Goal: Transaction & Acquisition: Book appointment/travel/reservation

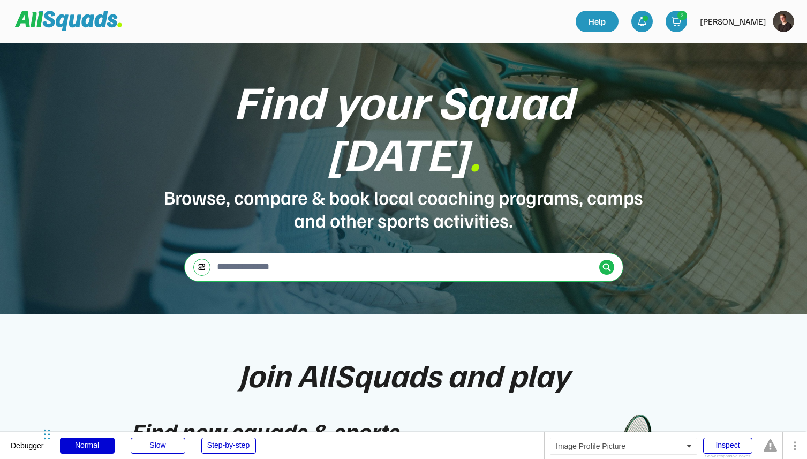
click at [786, 19] on img at bounding box center [782, 21] width 21 height 21
click at [764, 42] on link "Profile" at bounding box center [768, 46] width 63 height 21
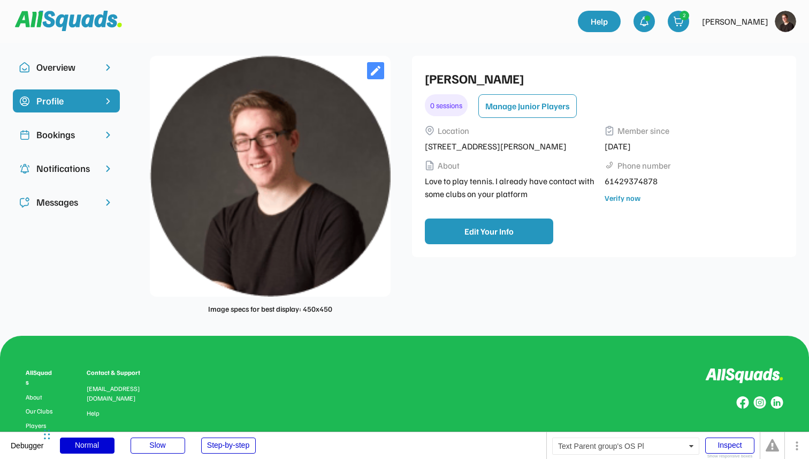
click at [75, 69] on div "Overview" at bounding box center [66, 67] width 60 height 14
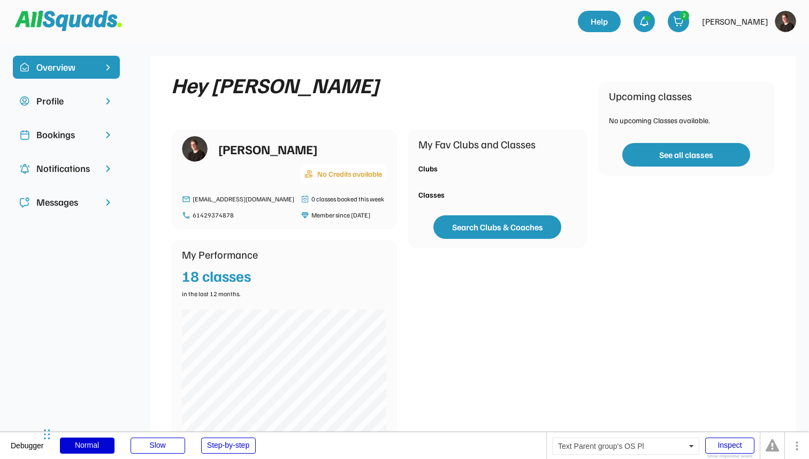
click at [87, 100] on div "Profile" at bounding box center [66, 101] width 60 height 14
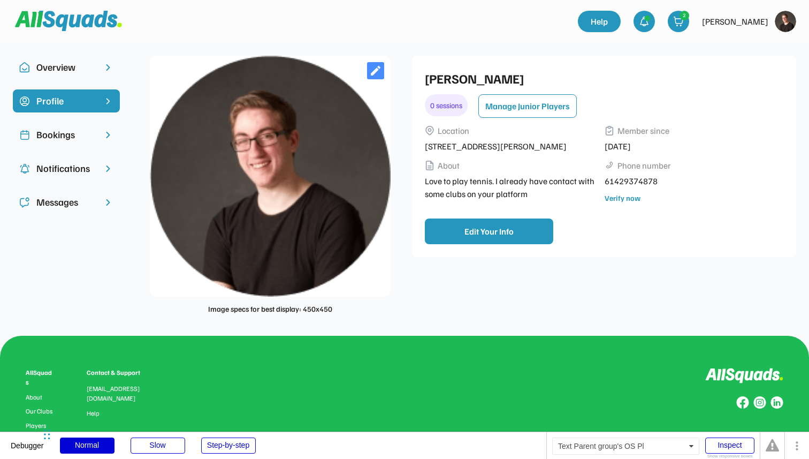
click at [97, 130] on div "Bookings" at bounding box center [66, 134] width 107 height 23
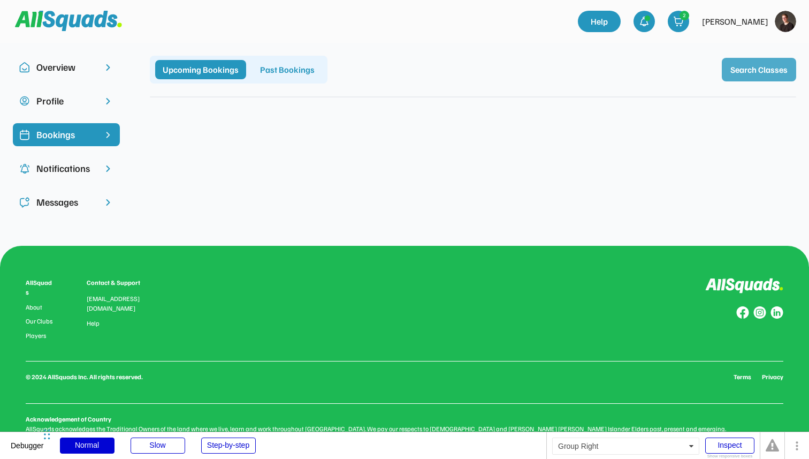
click at [749, 66] on button "Search Classes" at bounding box center [759, 70] width 74 height 24
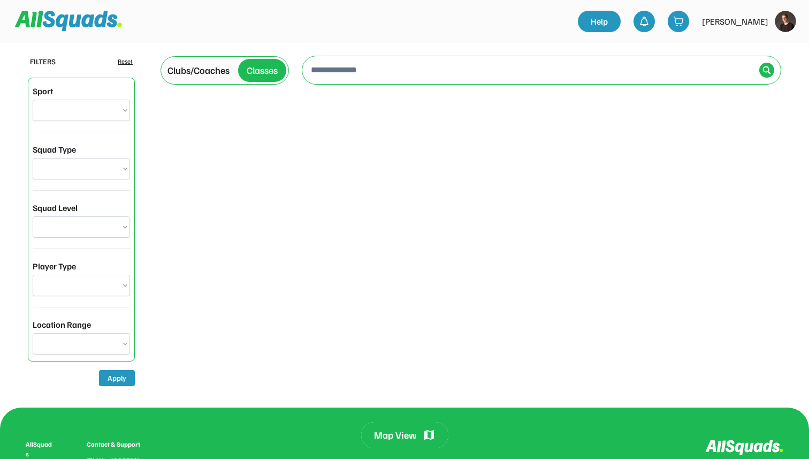
select select "**********"
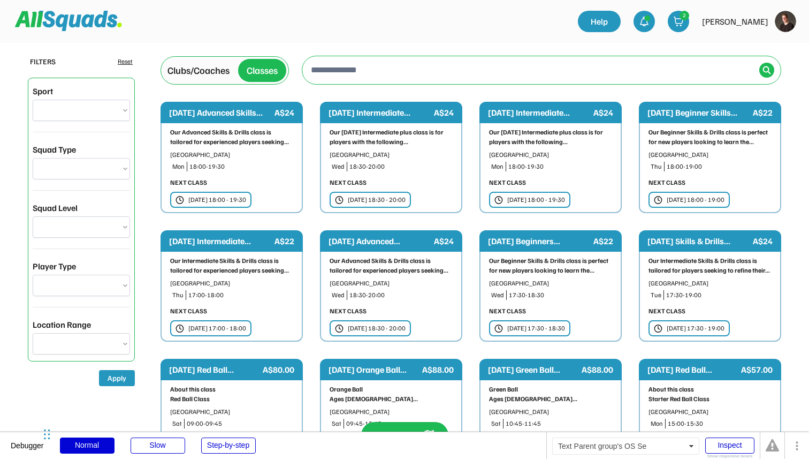
click at [214, 71] on div "Clubs/Coaches" at bounding box center [199, 70] width 62 height 14
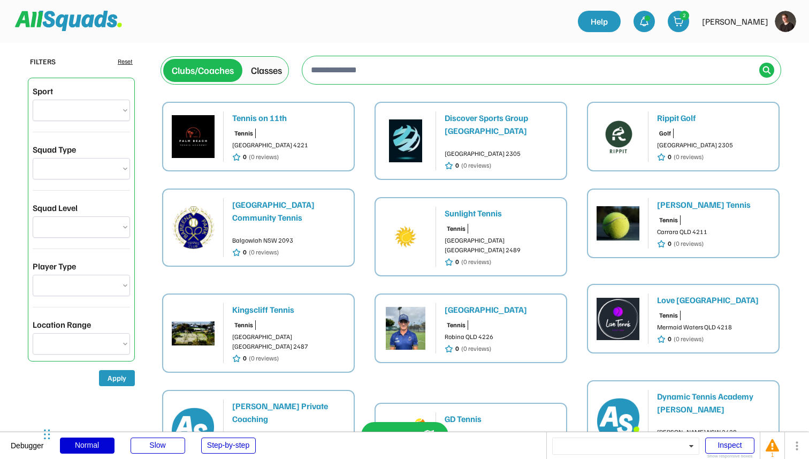
scroll to position [21, 0]
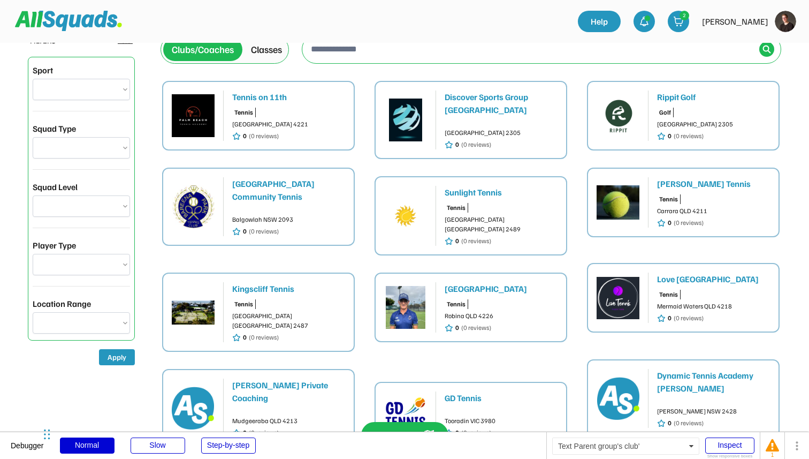
click at [703, 100] on div "Rippit Golf" at bounding box center [713, 96] width 113 height 13
click at [637, 124] on img at bounding box center [618, 115] width 43 height 43
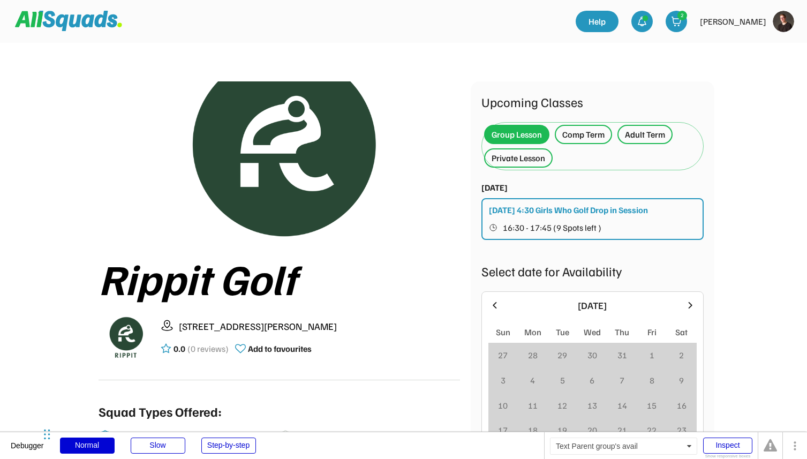
click at [541, 213] on div "[DATE] 4:30 Girls Who Golf Drop in Session" at bounding box center [568, 209] width 159 height 13
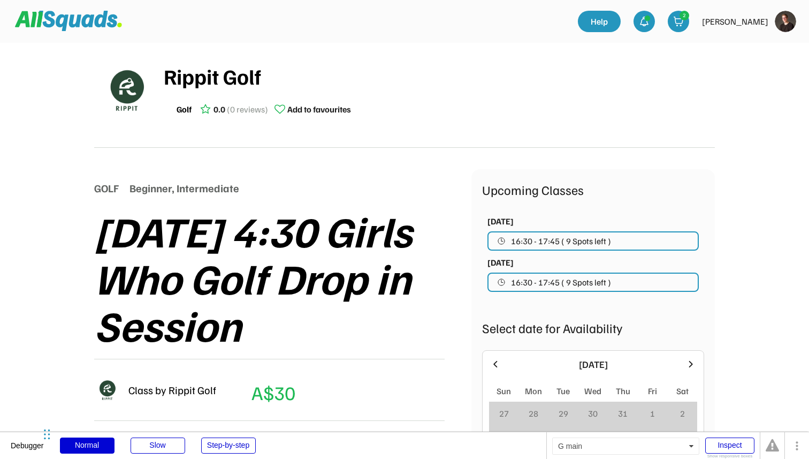
click at [452, 86] on div "Rippit Golf" at bounding box center [439, 76] width 551 height 32
click at [283, 87] on div "Rippit Golf" at bounding box center [439, 76] width 551 height 32
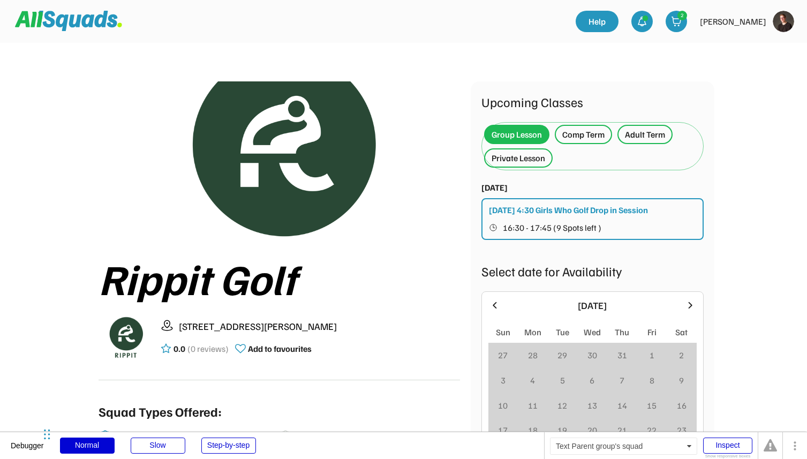
click at [574, 130] on div "Comp Term" at bounding box center [583, 134] width 42 height 13
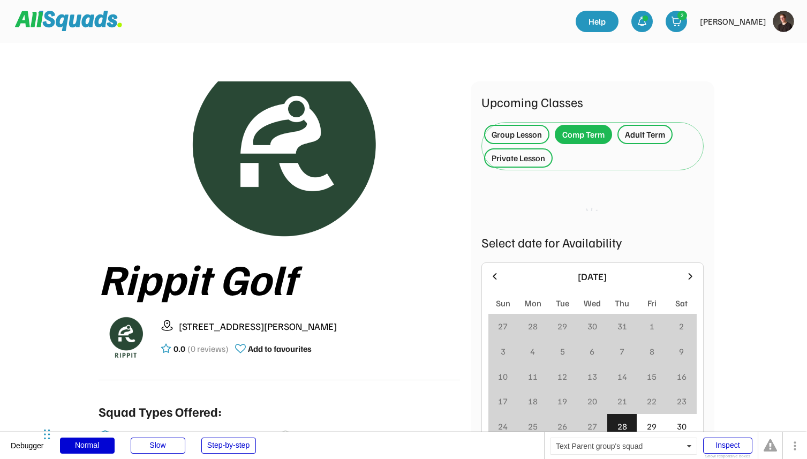
click at [634, 135] on div "Adult Term" at bounding box center [645, 134] width 40 height 13
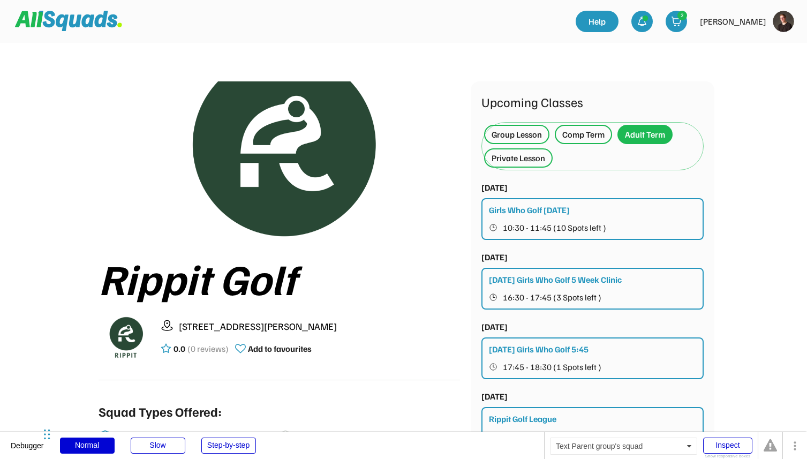
click at [590, 138] on div "Comp Term" at bounding box center [583, 134] width 42 height 13
click at [520, 130] on div "Group Lesson" at bounding box center [516, 134] width 50 height 13
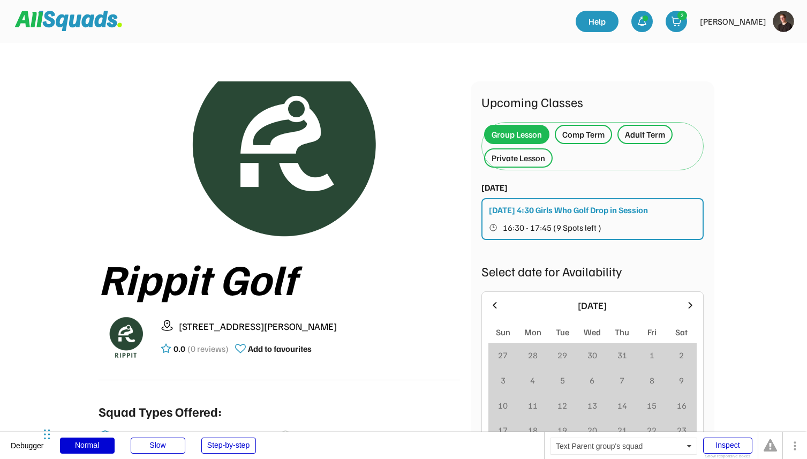
click at [577, 139] on div "Comp Term" at bounding box center [583, 134] width 42 height 13
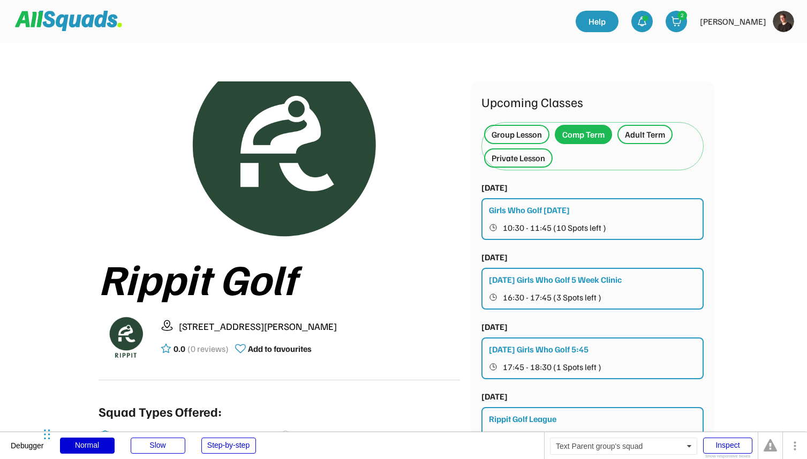
click at [515, 159] on div "Private Lesson" at bounding box center [518, 157] width 54 height 13
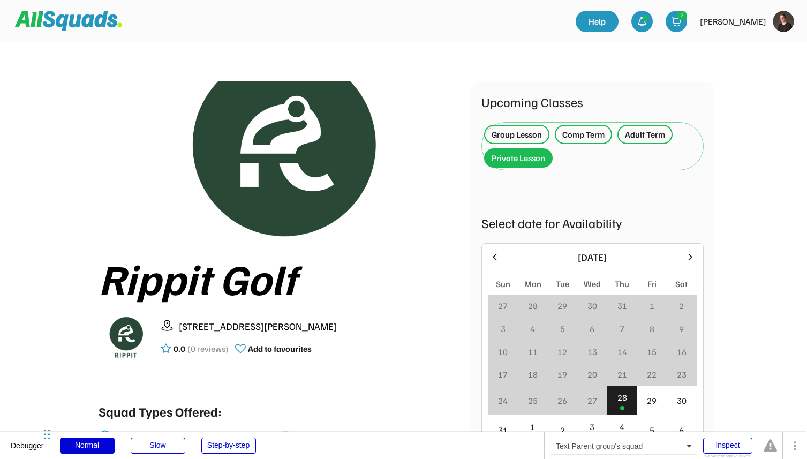
click at [646, 136] on div "Adult Term" at bounding box center [645, 134] width 40 height 13
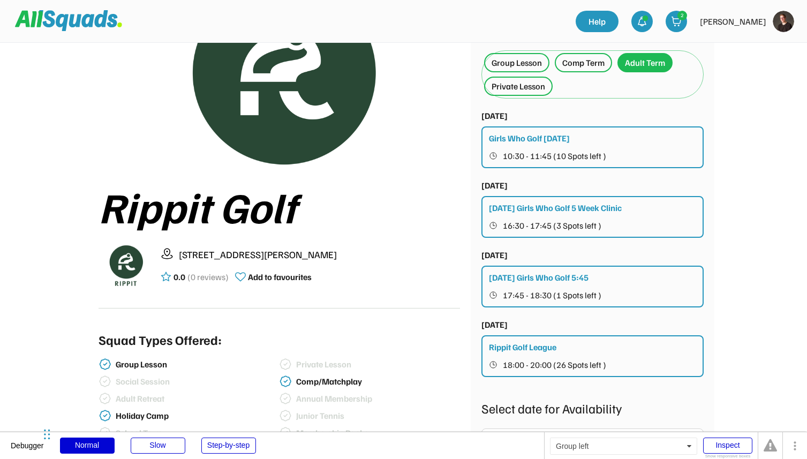
scroll to position [72, 0]
click at [581, 142] on div "Girls Who Golf Monday 10:30 - 11:45 (10 Spots left )" at bounding box center [592, 147] width 222 height 42
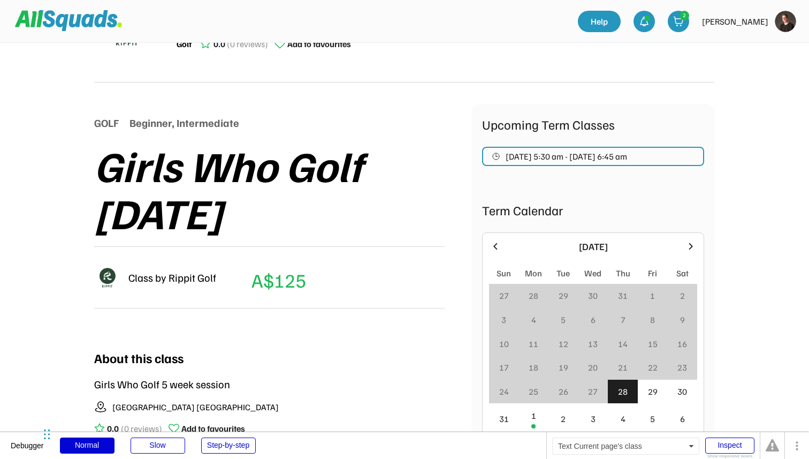
scroll to position [71, 0]
